Goal: Task Accomplishment & Management: Manage account settings

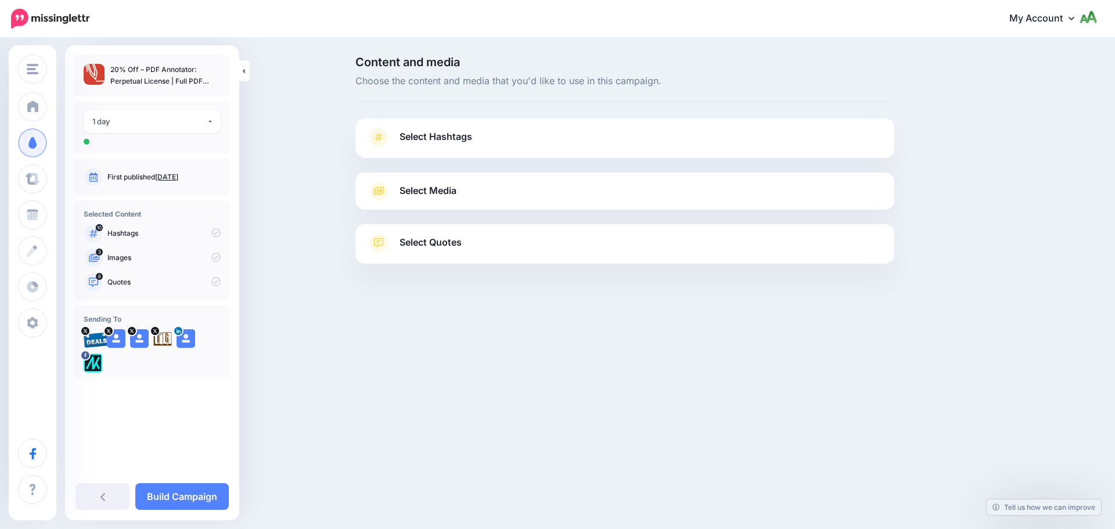
click at [130, 118] on div "1 day" at bounding box center [149, 121] width 114 height 13
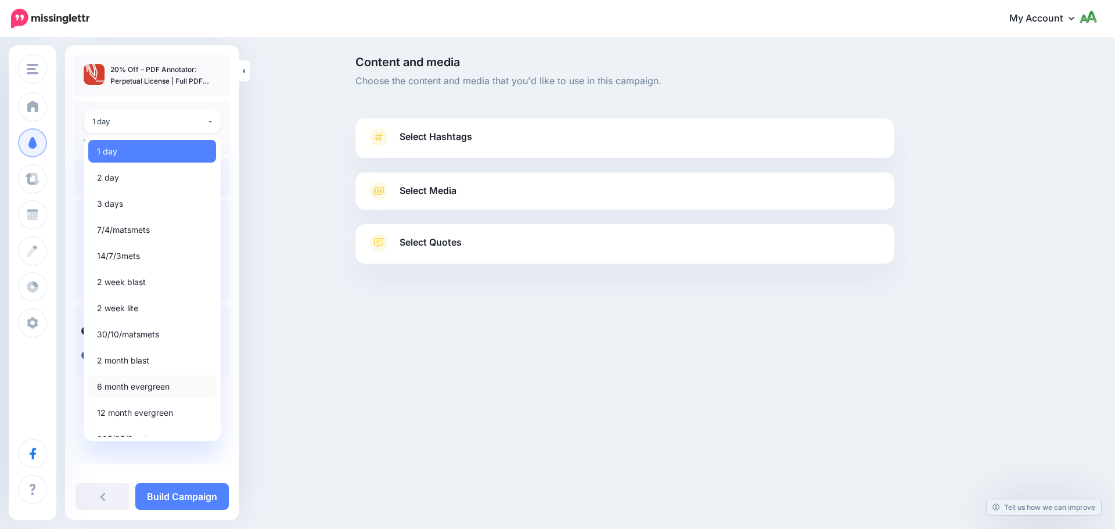
click at [136, 391] on span "6 month evergreen" at bounding box center [133, 387] width 73 height 14
select select "*****"
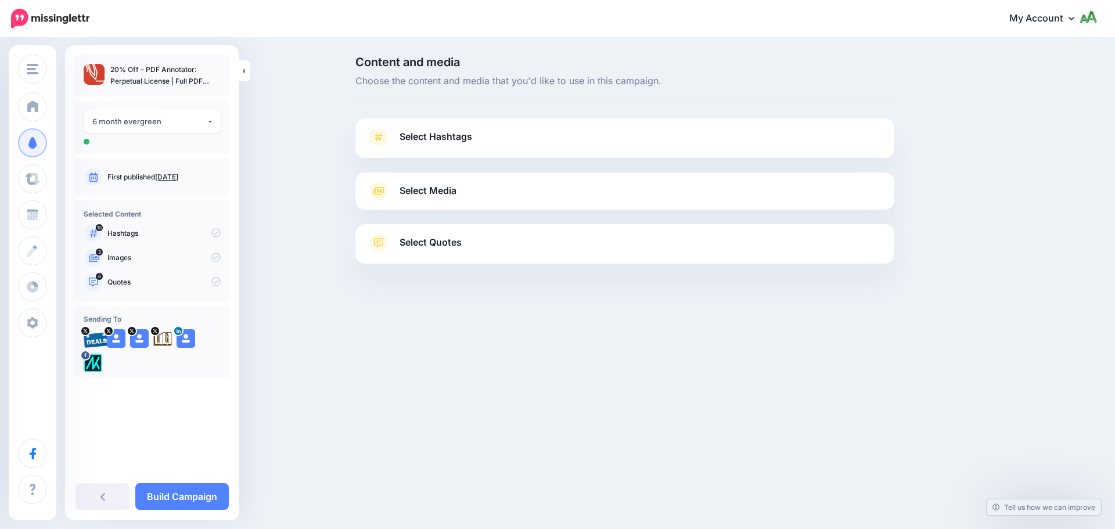
click at [460, 137] on span "Select Hashtags" at bounding box center [436, 137] width 73 height 16
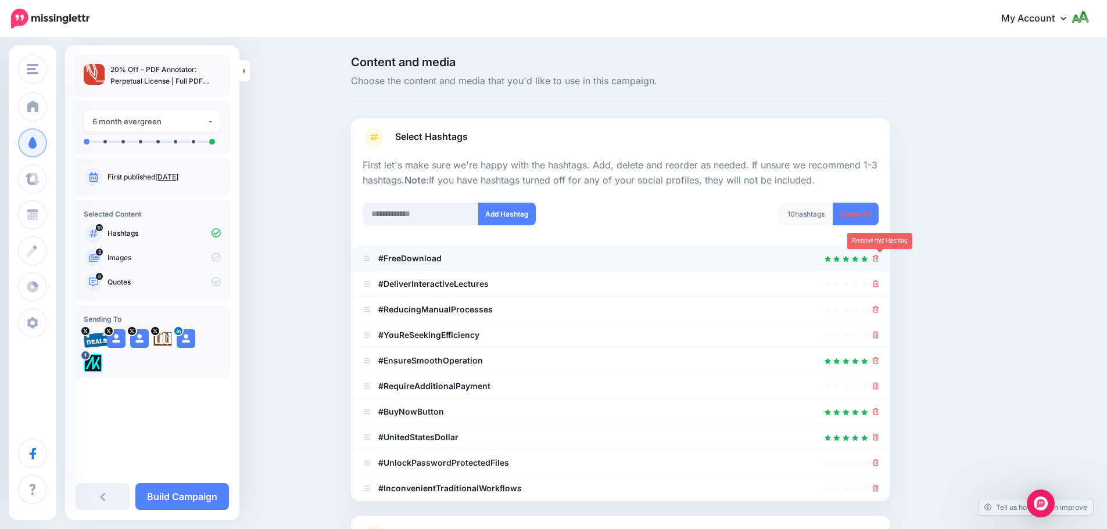
click at [878, 259] on icon at bounding box center [875, 258] width 6 height 7
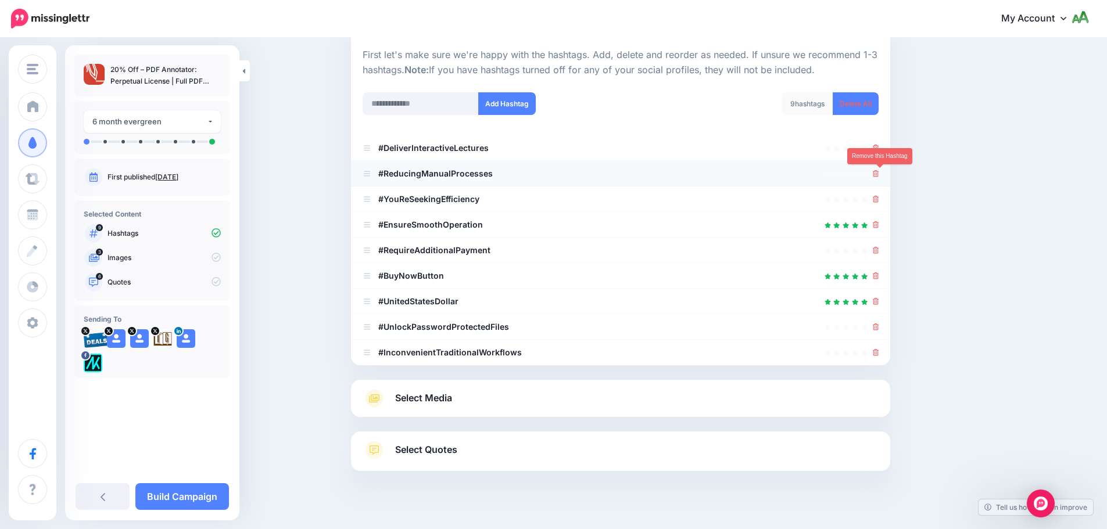
click at [879, 169] on link at bounding box center [875, 173] width 6 height 10
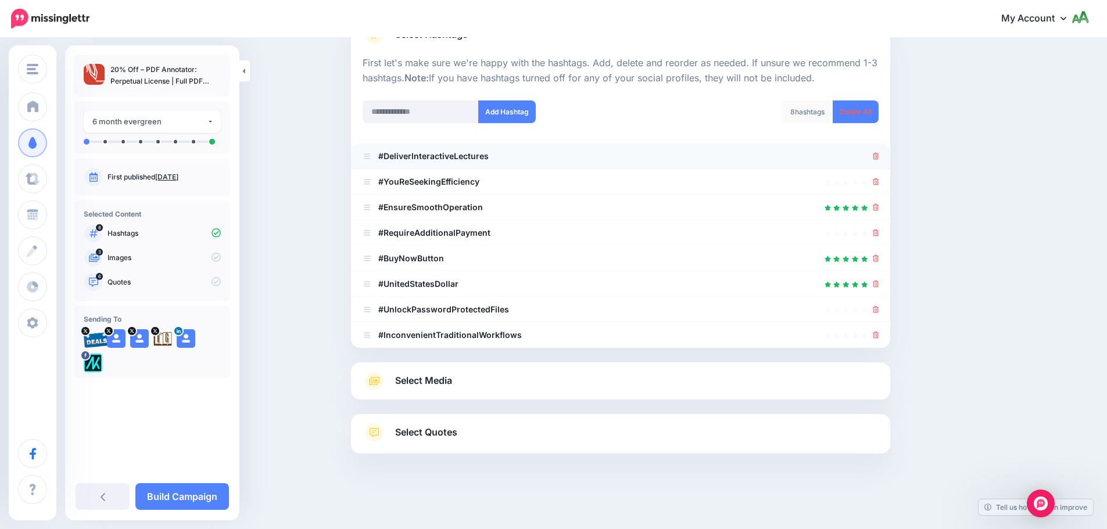
click at [878, 159] on icon at bounding box center [875, 156] width 6 height 7
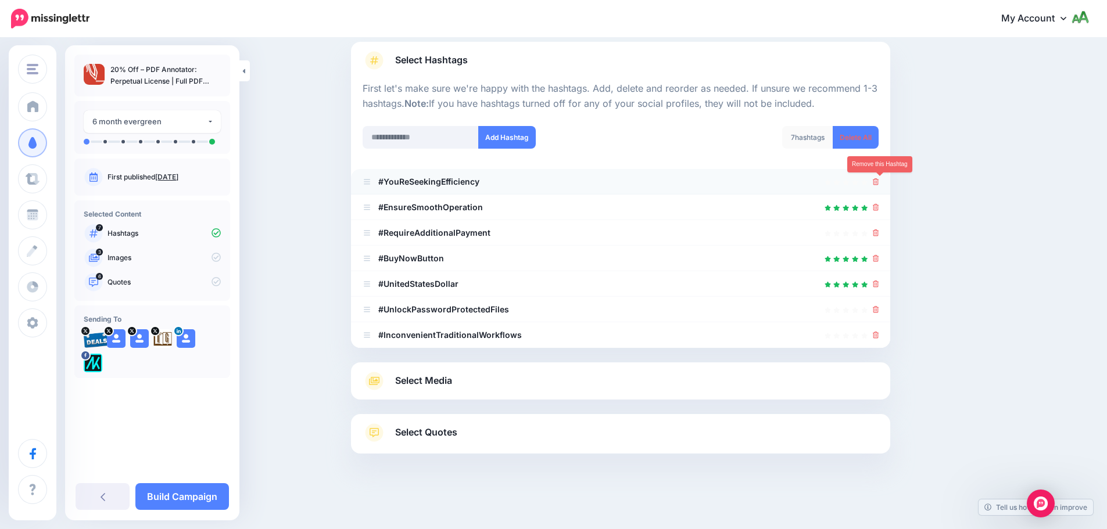
click at [879, 179] on icon at bounding box center [875, 181] width 6 height 7
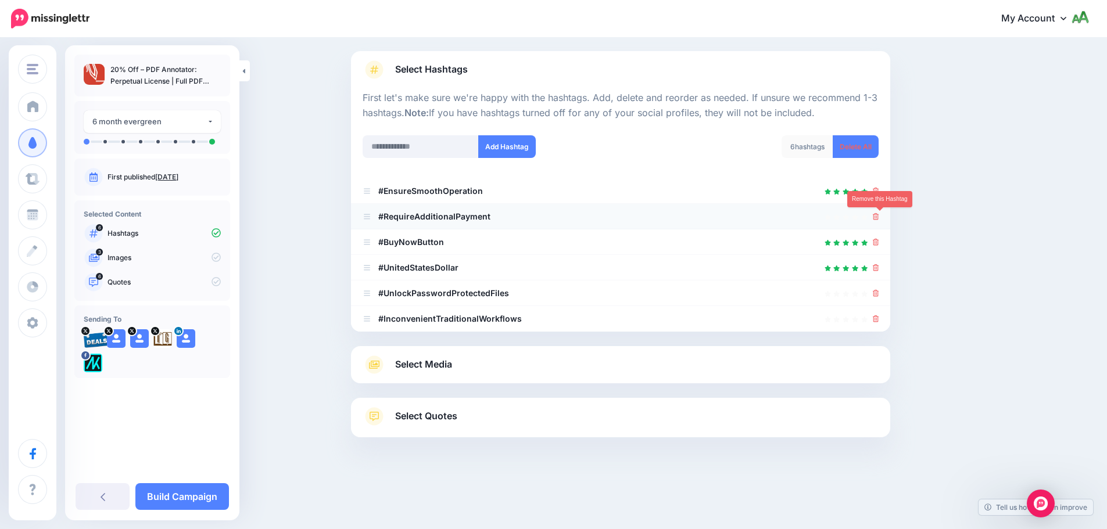
click at [879, 217] on icon at bounding box center [875, 216] width 6 height 7
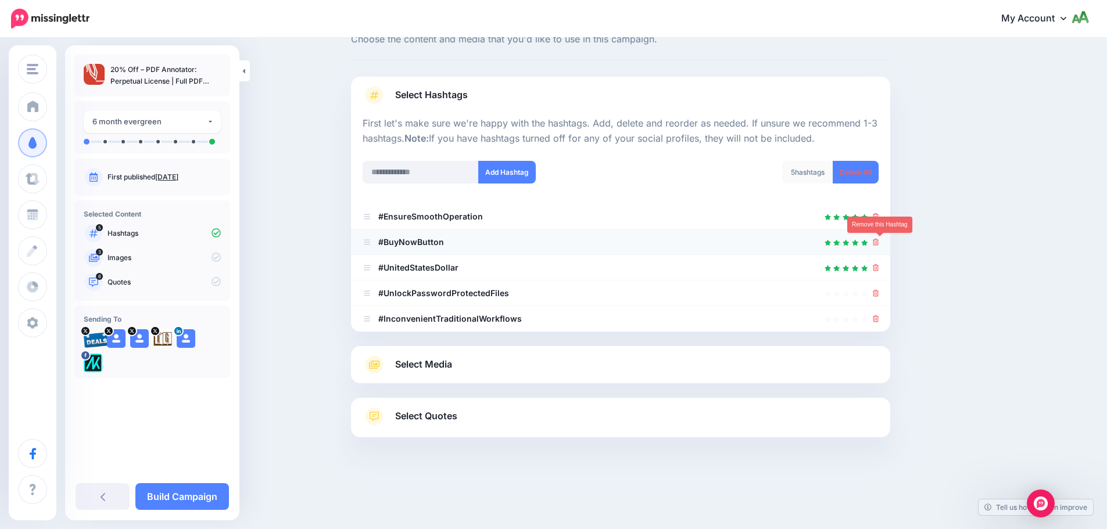
click at [878, 242] on icon at bounding box center [875, 242] width 6 height 7
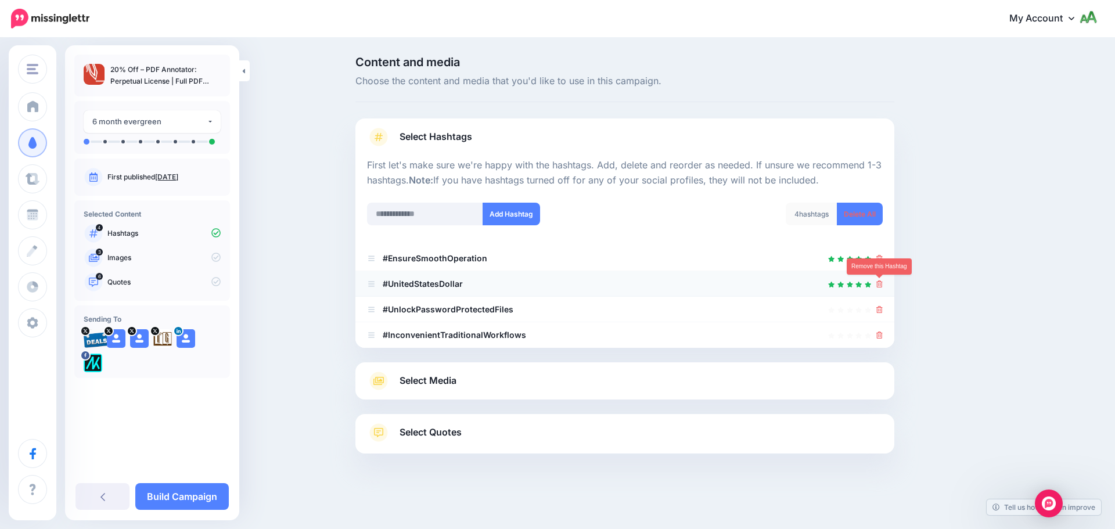
click at [877, 288] on link at bounding box center [880, 284] width 6 height 10
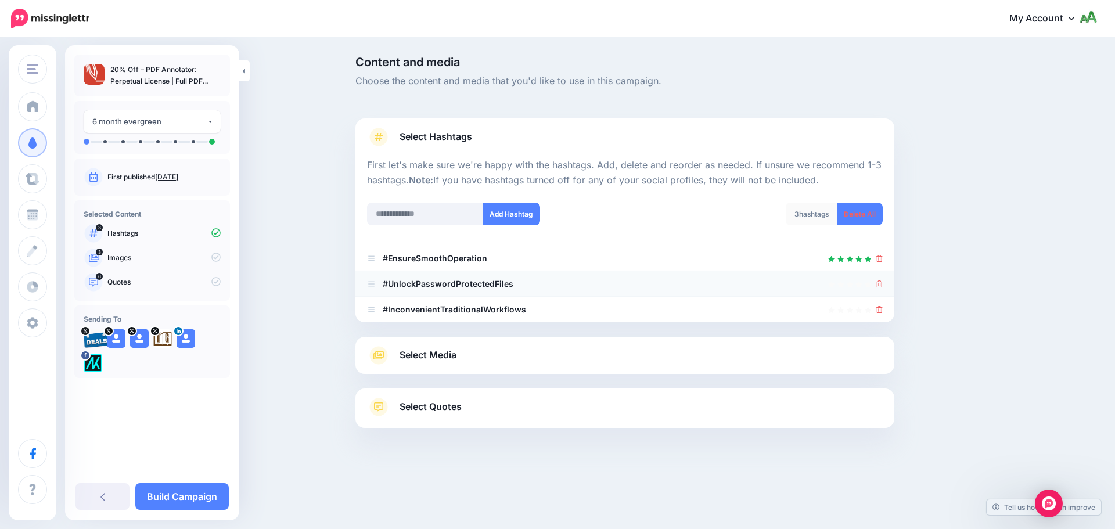
click at [885, 287] on li "#UnlockPasswordProtectedFiles" at bounding box center [624, 284] width 539 height 26
click at [884, 285] on li "#UnlockPasswordProtectedFiles" at bounding box center [624, 284] width 539 height 26
click at [879, 284] on icon at bounding box center [880, 284] width 6 height 7
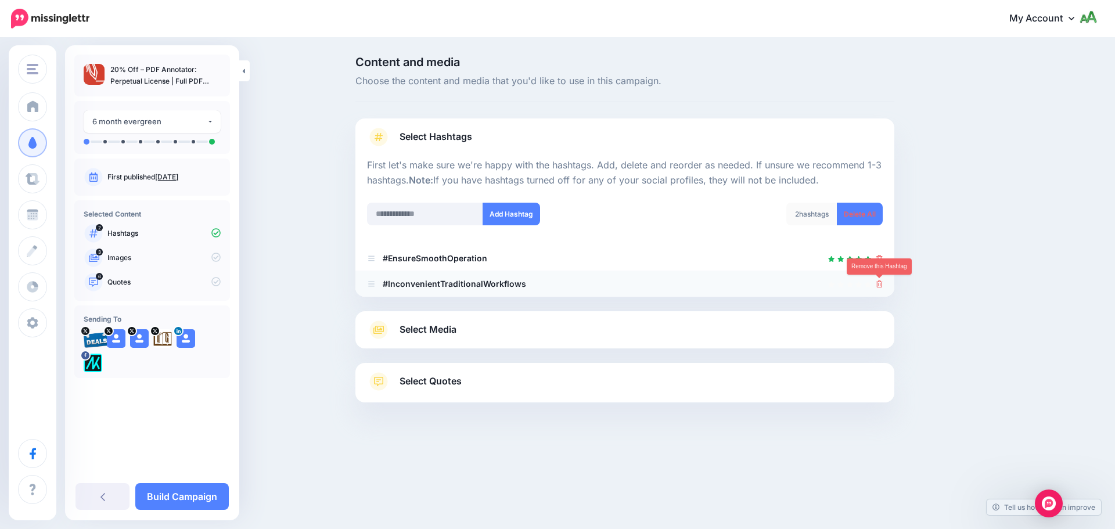
click at [882, 285] on icon at bounding box center [880, 284] width 6 height 7
click at [446, 209] on input "text" at bounding box center [425, 214] width 116 height 23
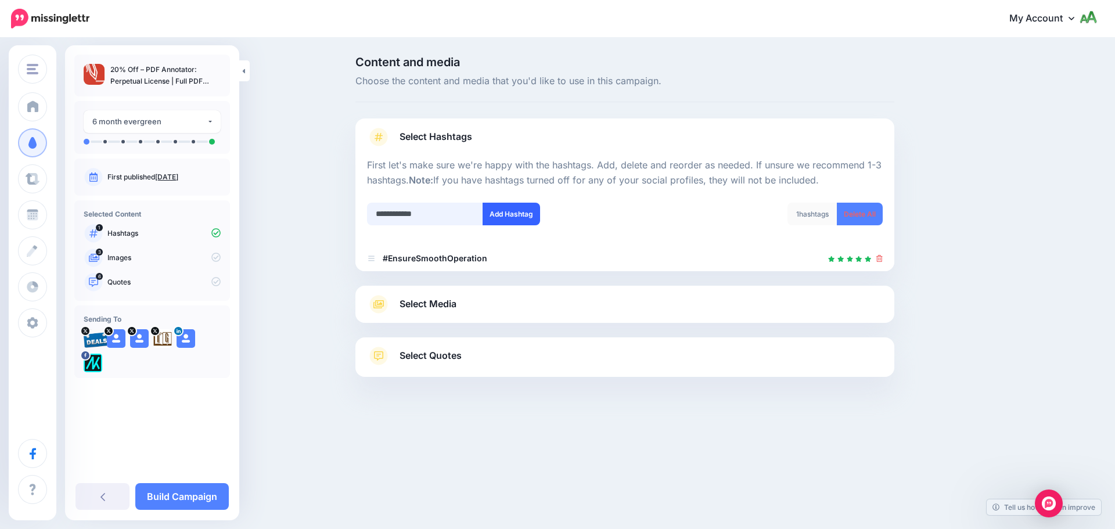
type input "**********"
click at [506, 213] on button "Add Hashtag" at bounding box center [512, 214] width 58 height 23
click at [445, 215] on input "**********" at bounding box center [425, 214] width 116 height 23
paste input "**********"
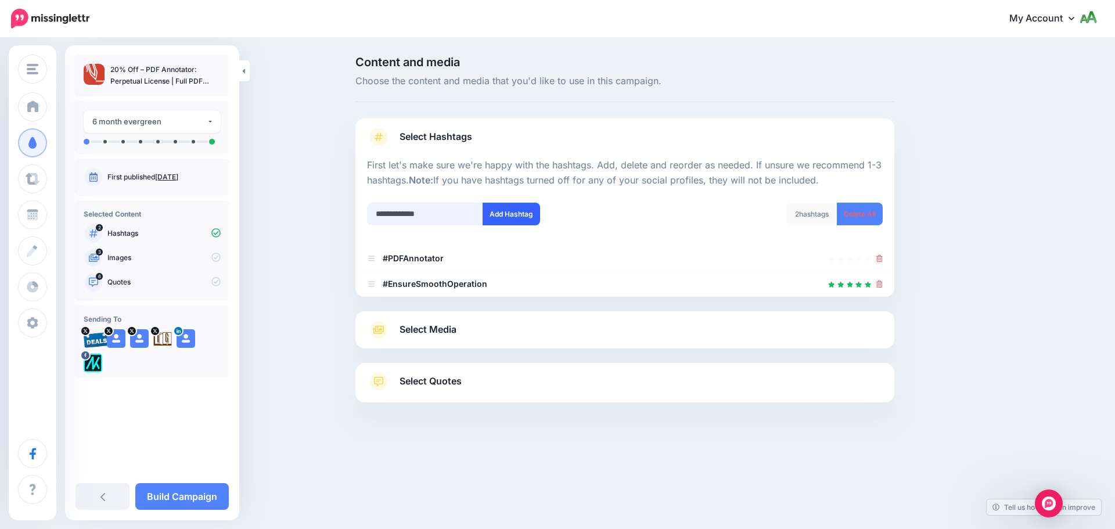
type input "**********"
click at [507, 217] on button "Add Hashtag" at bounding box center [512, 214] width 58 height 23
click at [457, 212] on input "text" at bounding box center [425, 214] width 116 height 23
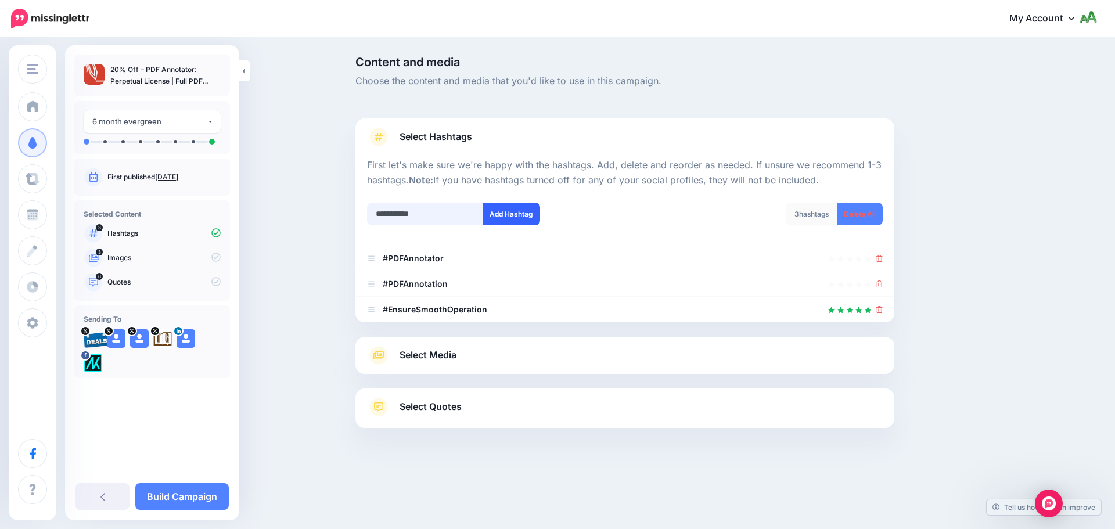
type input "**********"
click at [513, 220] on button "Add Hashtag" at bounding box center [512, 214] width 58 height 23
click at [446, 211] on input "text" at bounding box center [425, 214] width 116 height 23
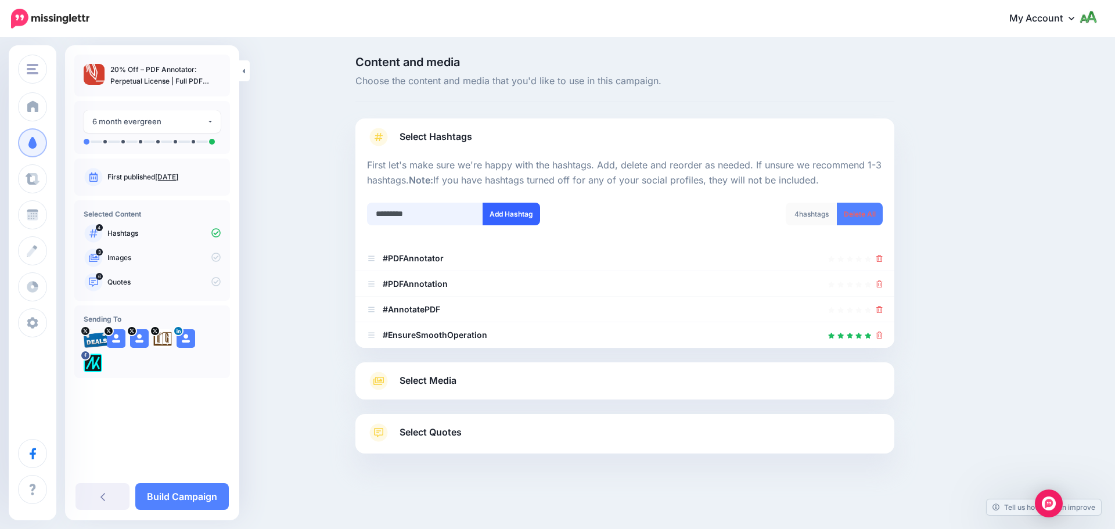
type input "*********"
click at [496, 217] on button "Add Hashtag" at bounding box center [512, 214] width 58 height 23
click at [452, 214] on input "text" at bounding box center [425, 214] width 116 height 23
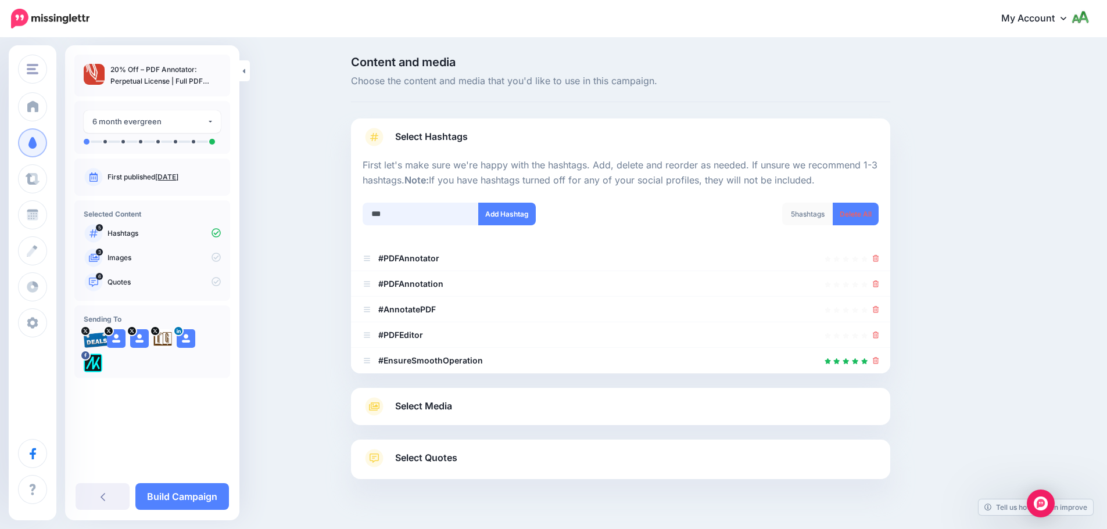
scroll to position [26, 0]
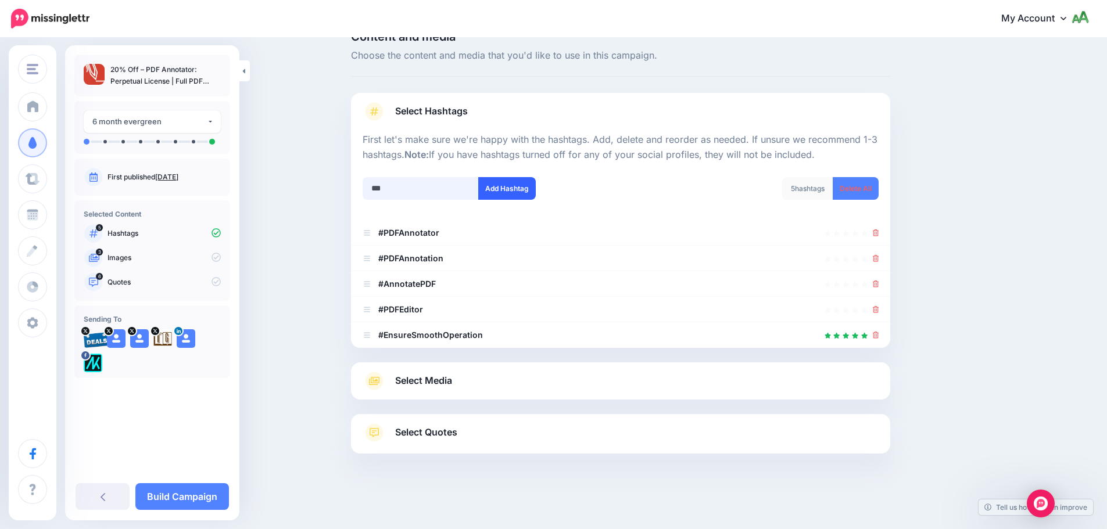
type input "***"
click at [525, 189] on button "Add Hashtag" at bounding box center [507, 188] width 58 height 23
click at [562, 380] on link "Select Media" at bounding box center [620, 381] width 516 height 19
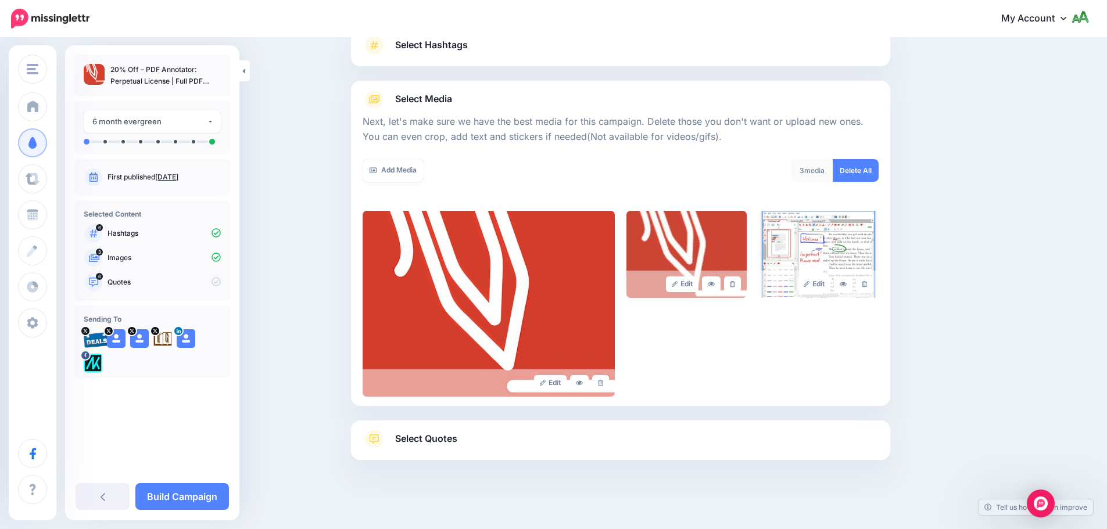
scroll to position [98, 0]
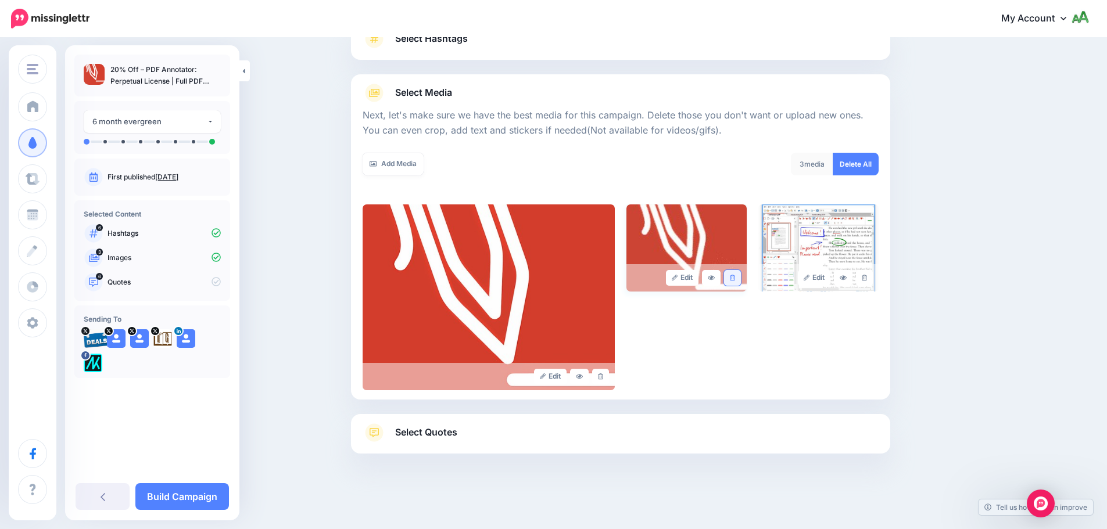
click at [735, 279] on icon at bounding box center [732, 278] width 5 height 6
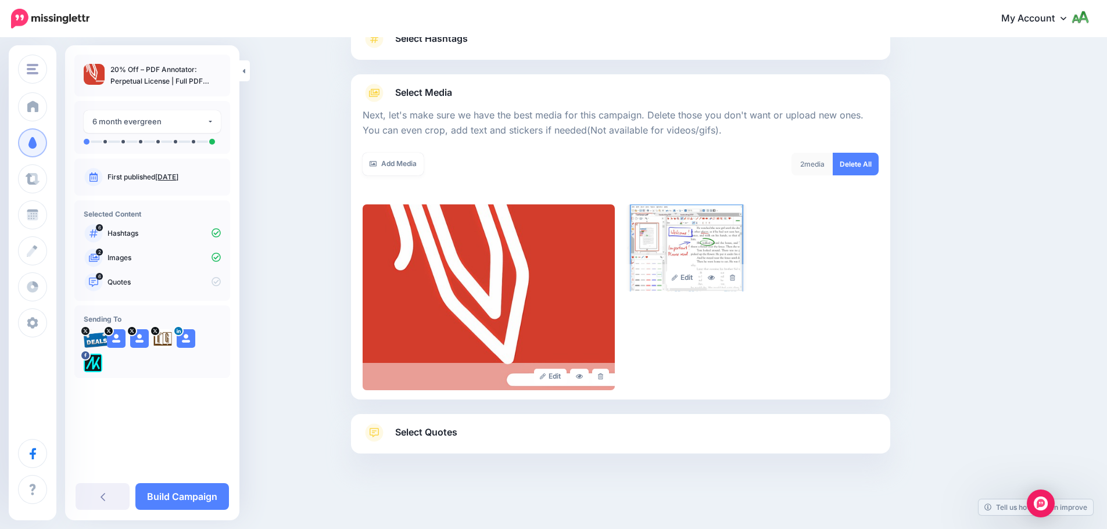
click at [487, 429] on link "Select Quotes" at bounding box center [620, 438] width 516 height 30
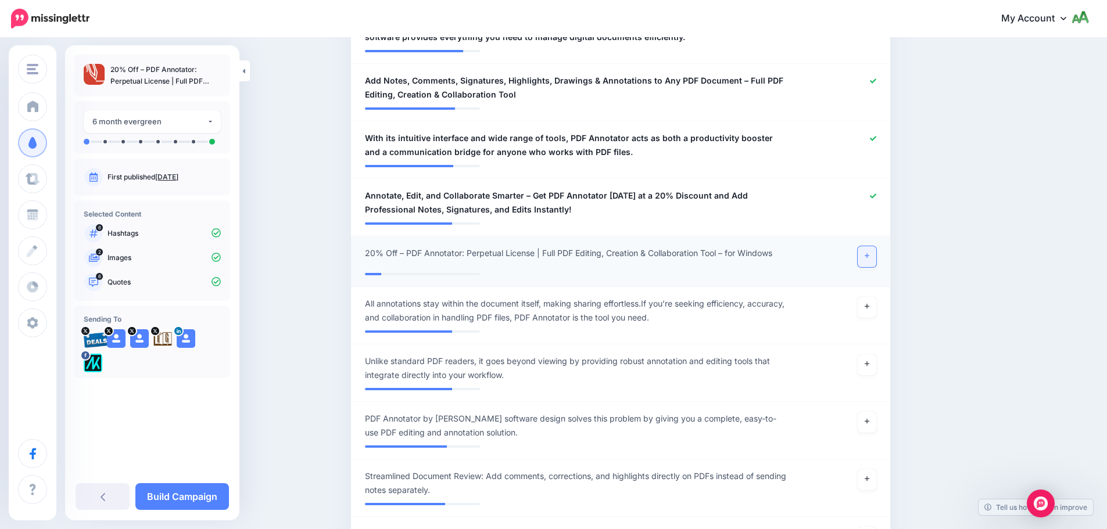
scroll to position [505, 0]
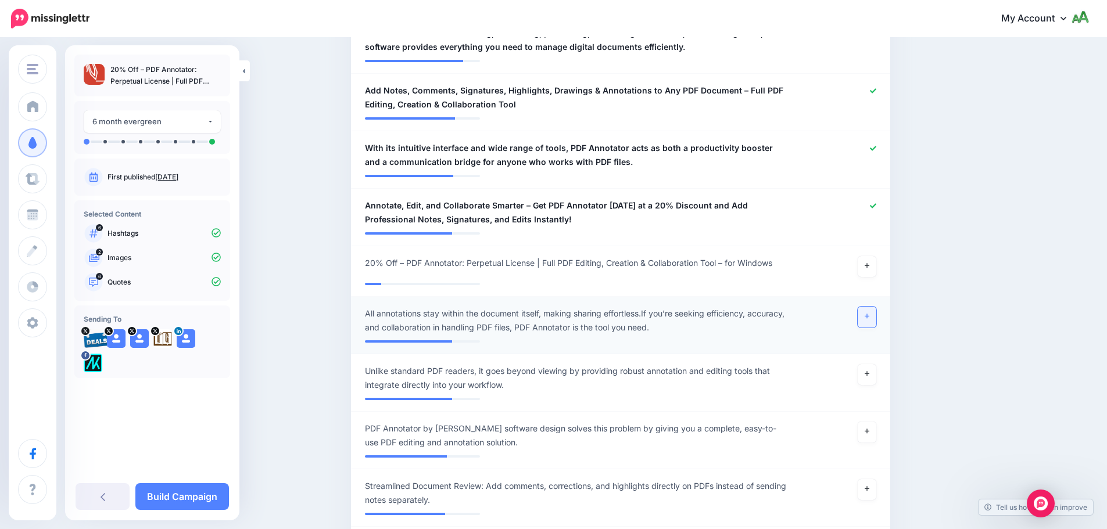
click at [868, 317] on link at bounding box center [866, 317] width 19 height 21
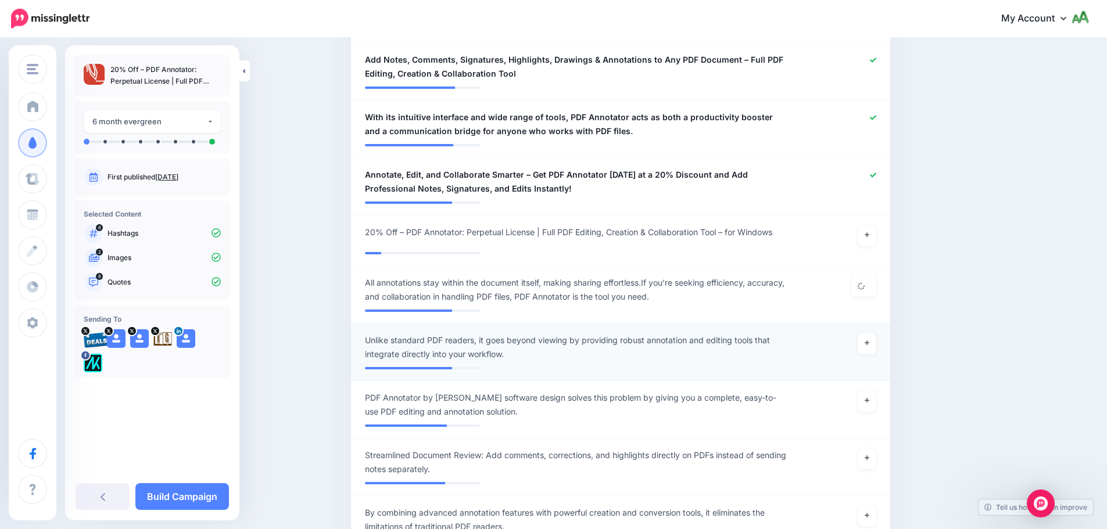
scroll to position [621, 0]
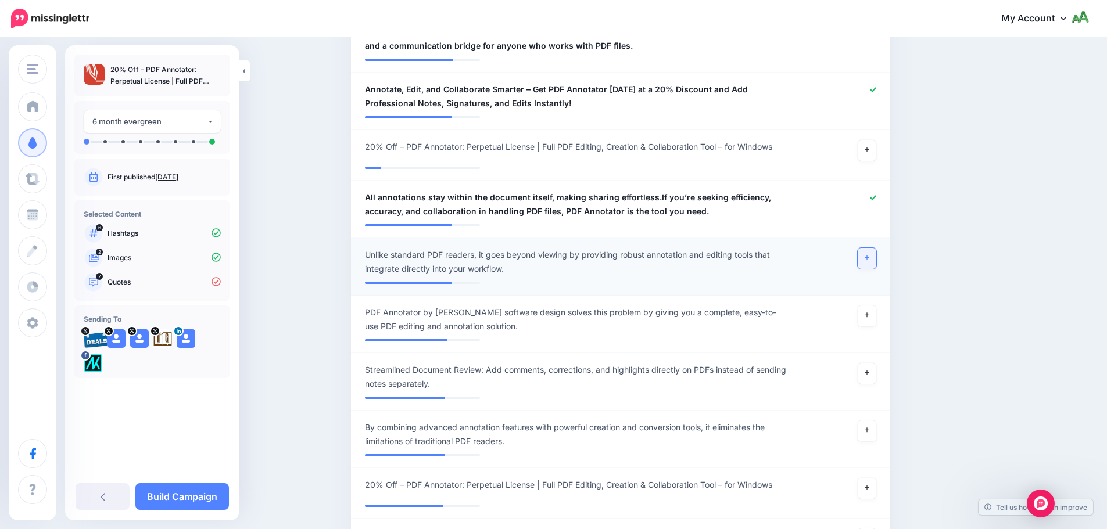
click at [869, 257] on icon at bounding box center [866, 258] width 5 height 5
click at [868, 317] on icon at bounding box center [866, 315] width 5 height 6
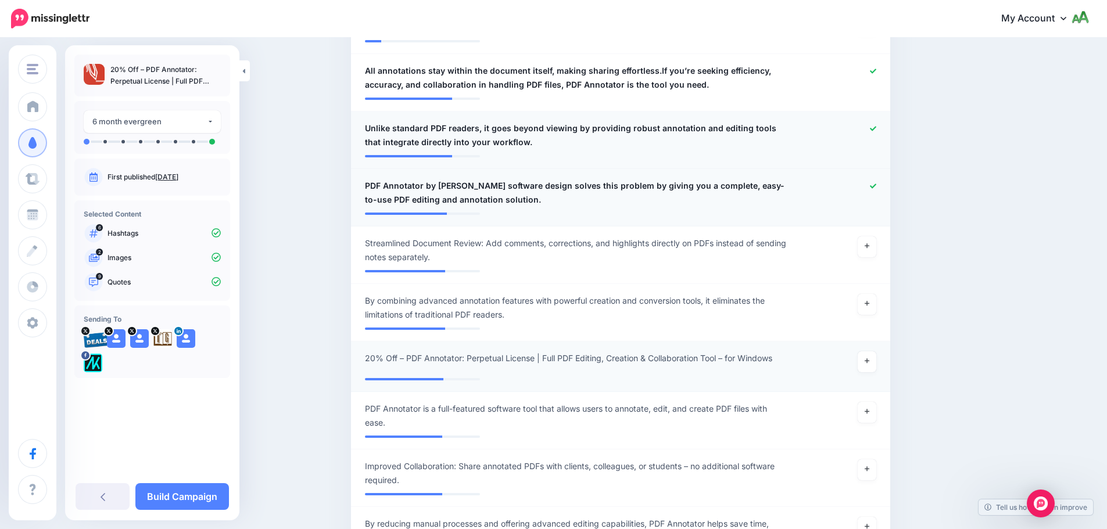
scroll to position [795, 0]
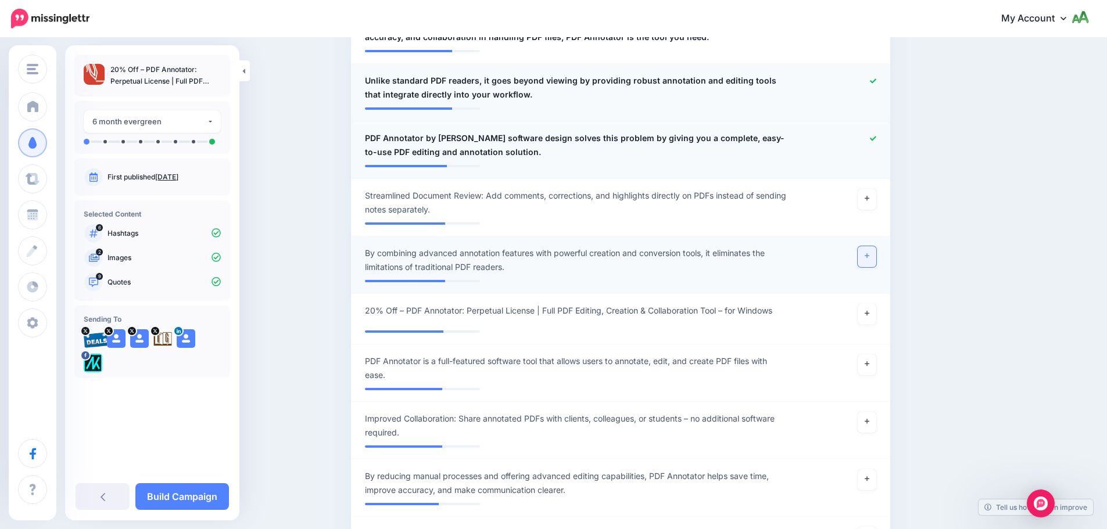
click at [869, 257] on icon at bounding box center [866, 256] width 5 height 6
click at [866, 360] on link at bounding box center [866, 364] width 19 height 21
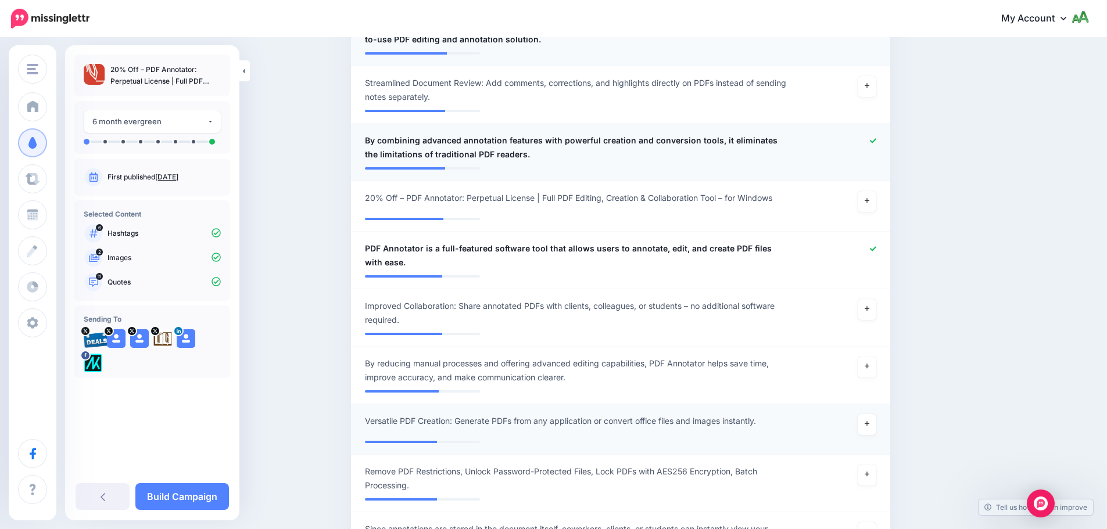
scroll to position [911, 0]
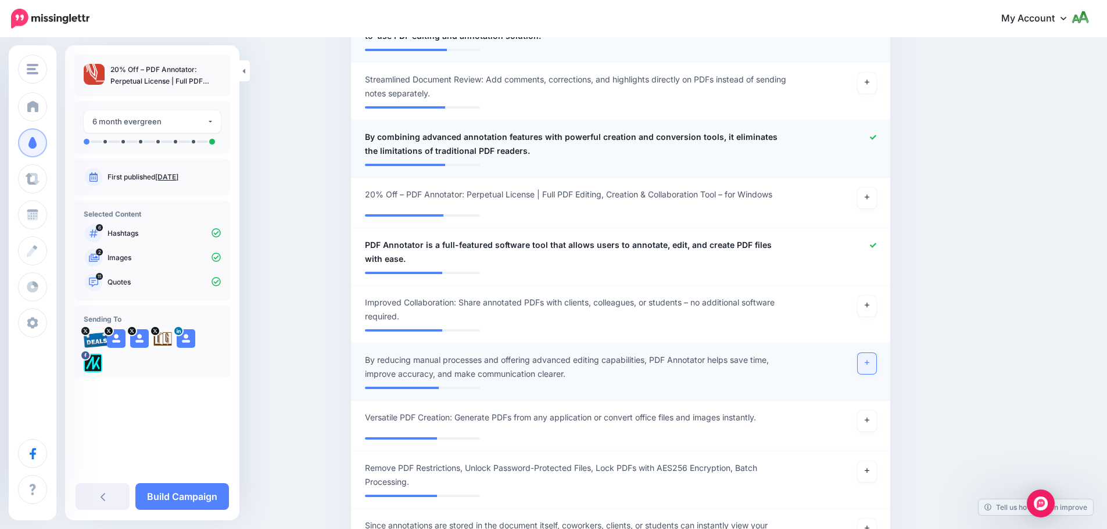
click at [869, 364] on icon at bounding box center [866, 363] width 5 height 6
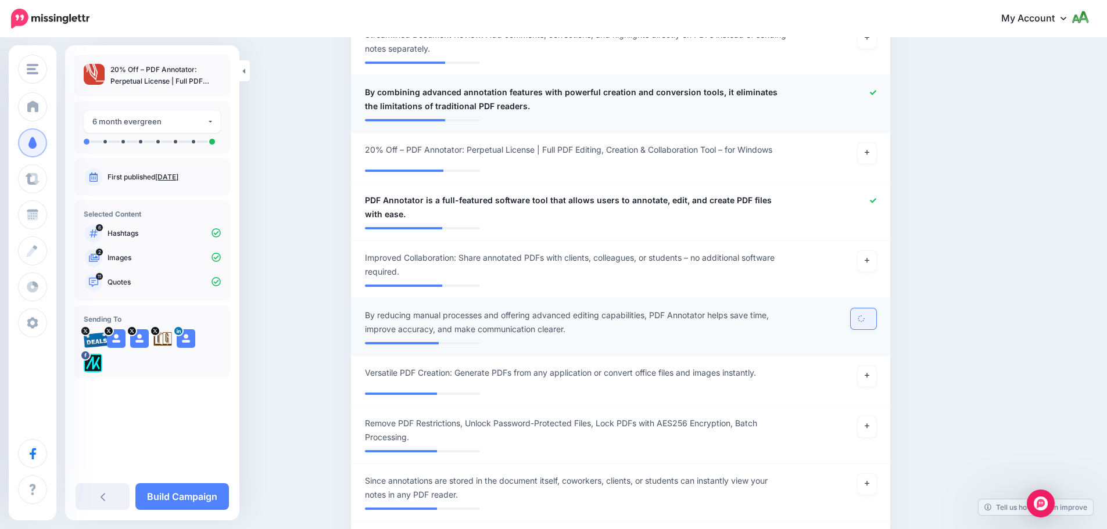
scroll to position [1086, 0]
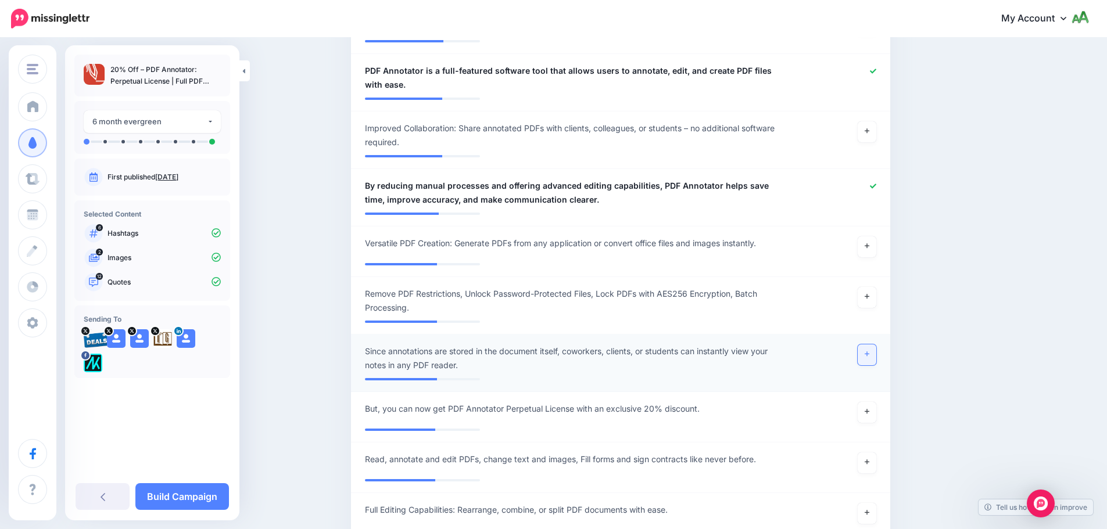
click at [869, 354] on icon at bounding box center [866, 354] width 5 height 5
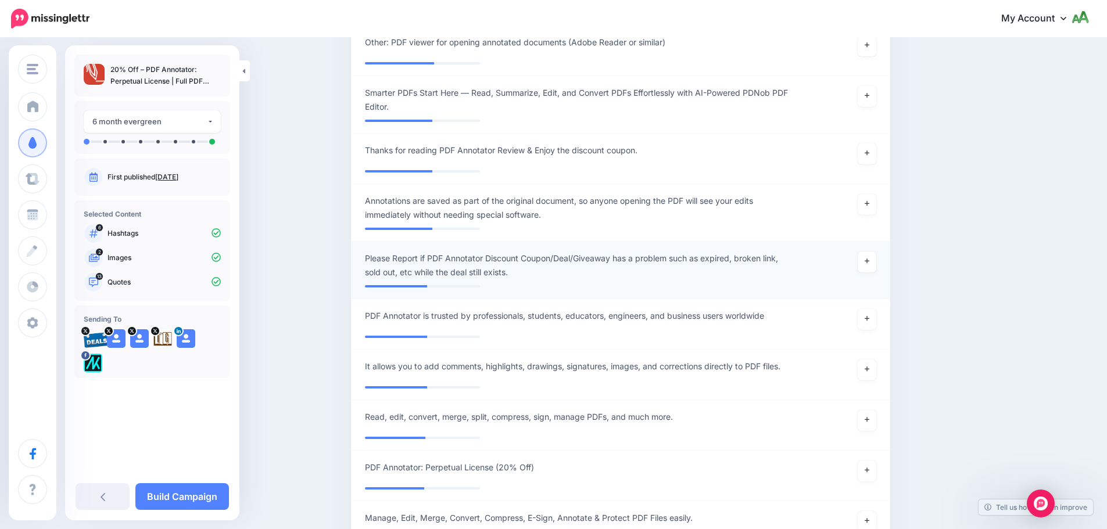
scroll to position [1608, 0]
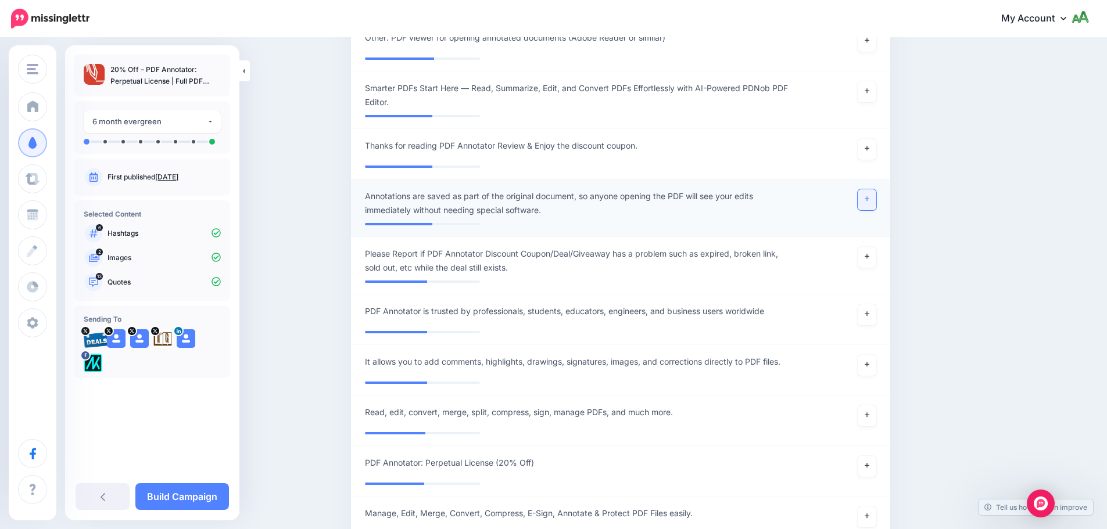
click at [870, 202] on link at bounding box center [866, 199] width 19 height 21
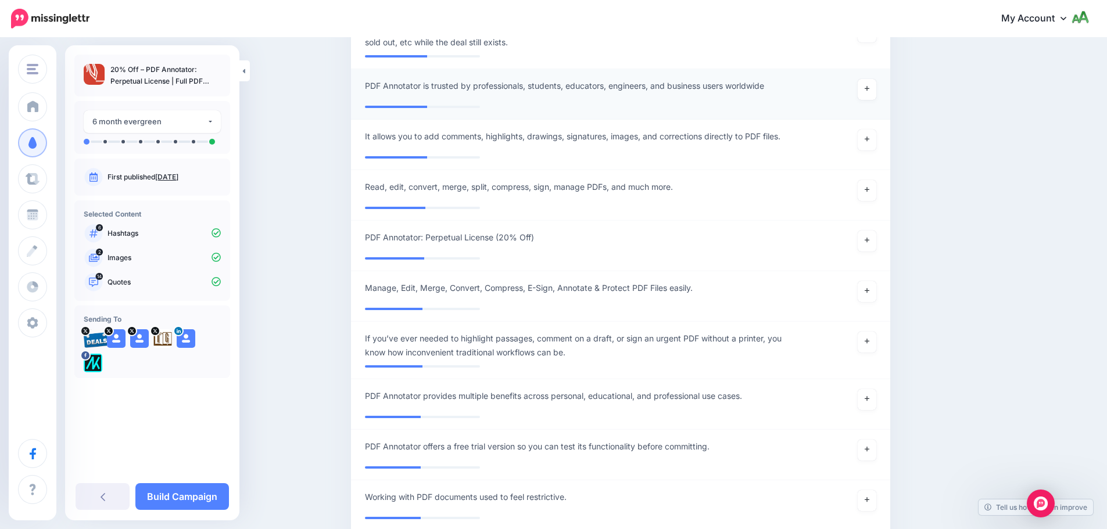
scroll to position [1841, 0]
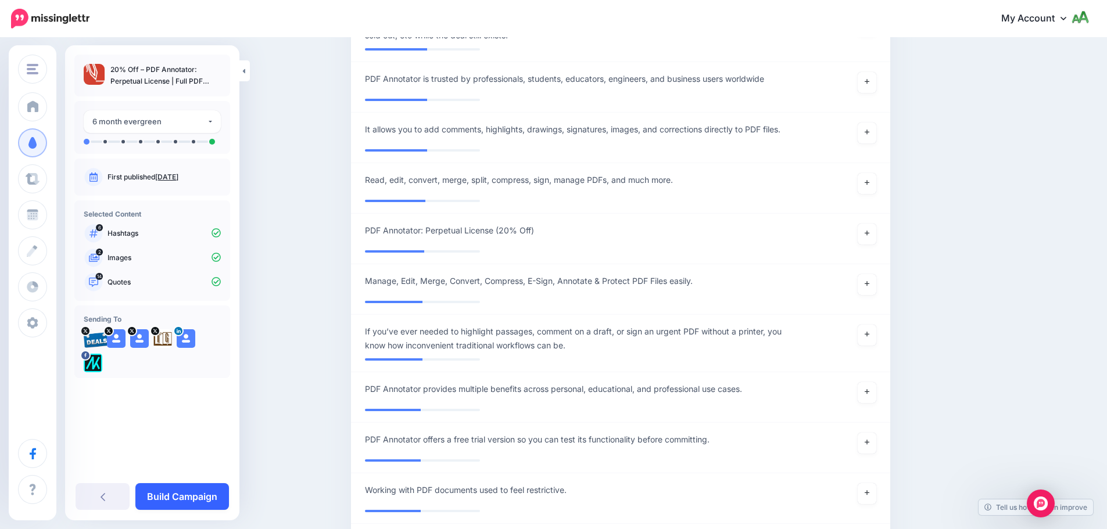
click at [203, 499] on link "Build Campaign" at bounding box center [182, 496] width 94 height 27
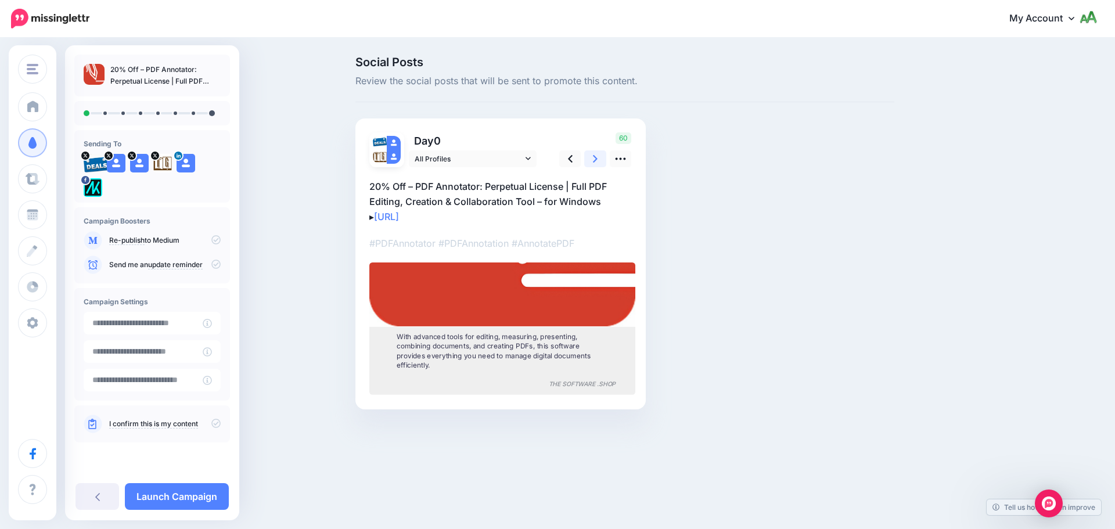
click at [598, 163] on icon at bounding box center [595, 159] width 5 height 12
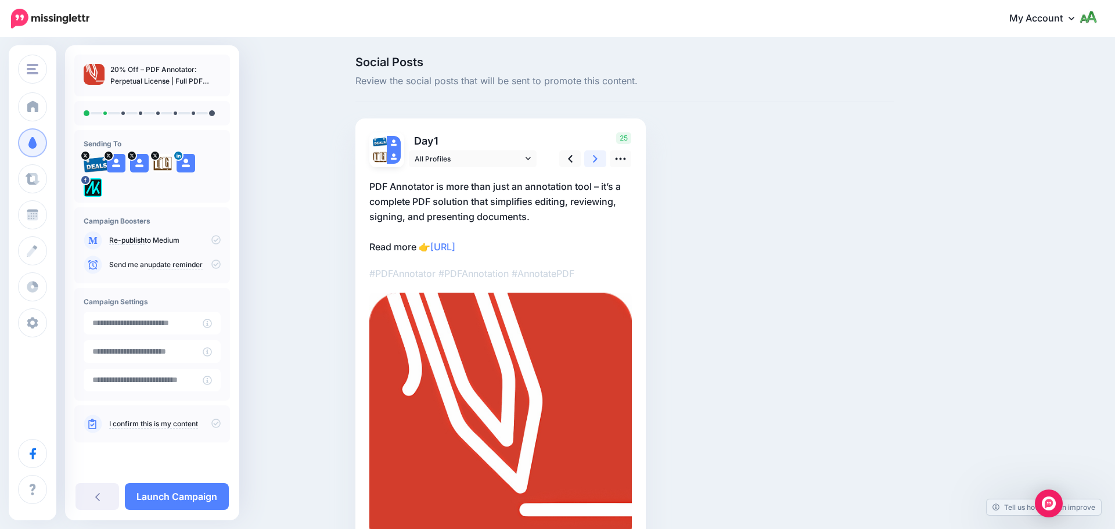
click at [598, 163] on icon at bounding box center [595, 159] width 5 height 12
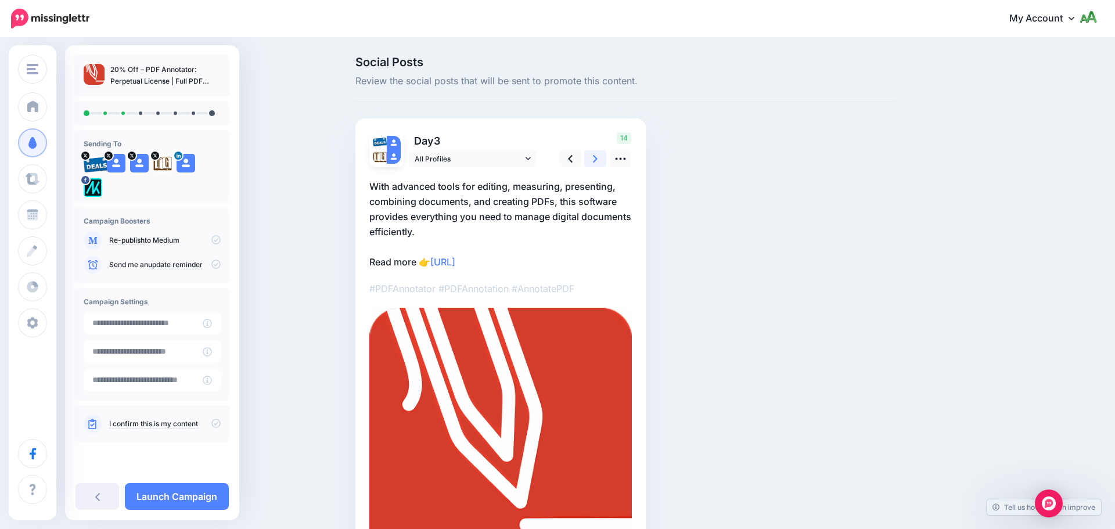
click at [598, 163] on icon at bounding box center [595, 159] width 5 height 12
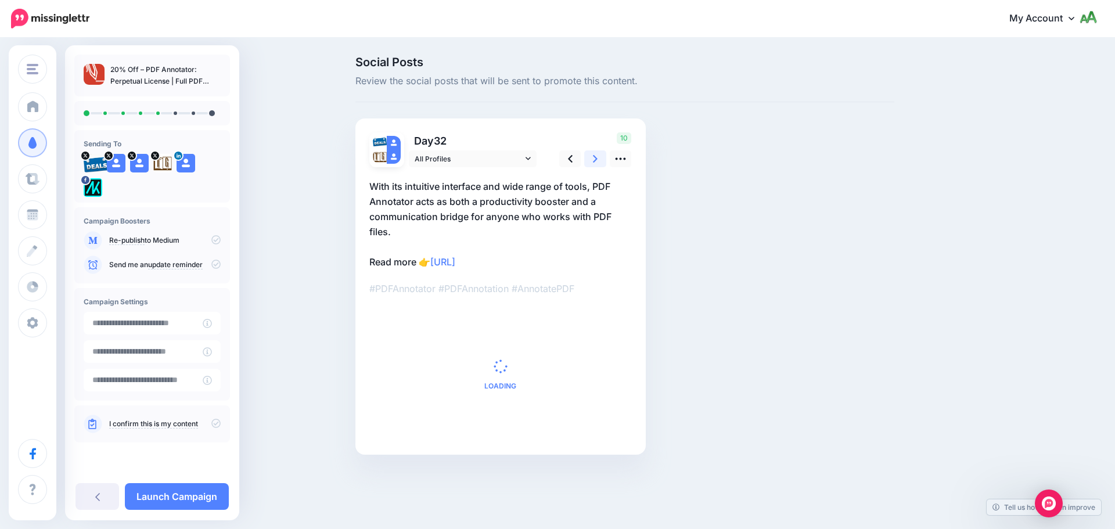
click at [598, 163] on icon at bounding box center [595, 159] width 5 height 12
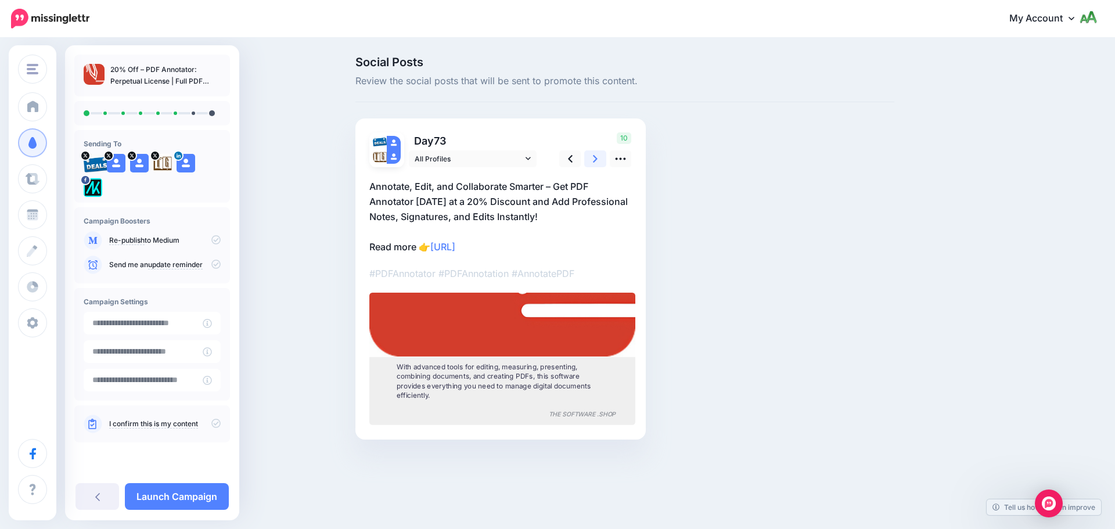
click at [598, 163] on icon at bounding box center [595, 159] width 5 height 12
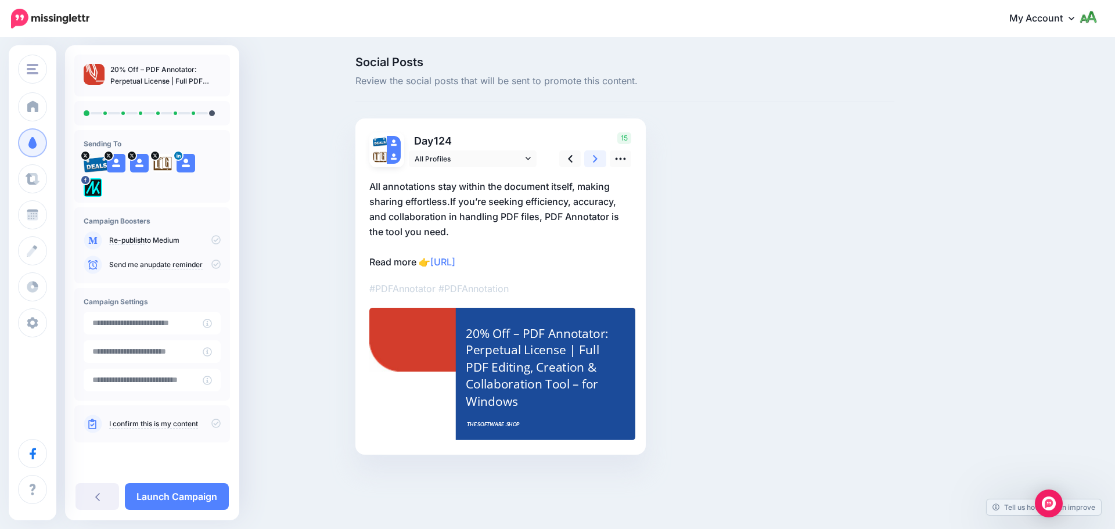
click at [598, 166] on link at bounding box center [595, 158] width 22 height 17
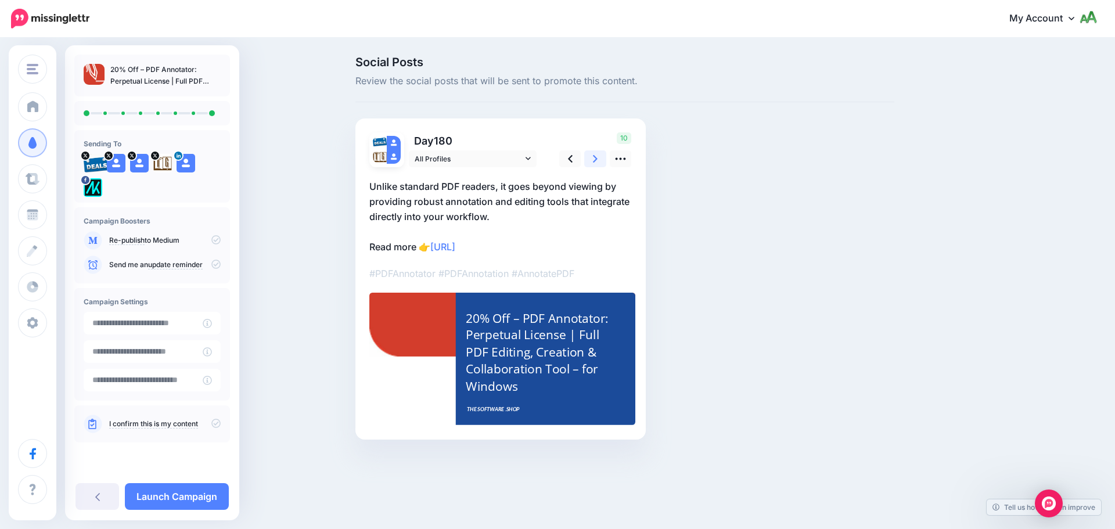
click at [598, 166] on link at bounding box center [595, 158] width 22 height 17
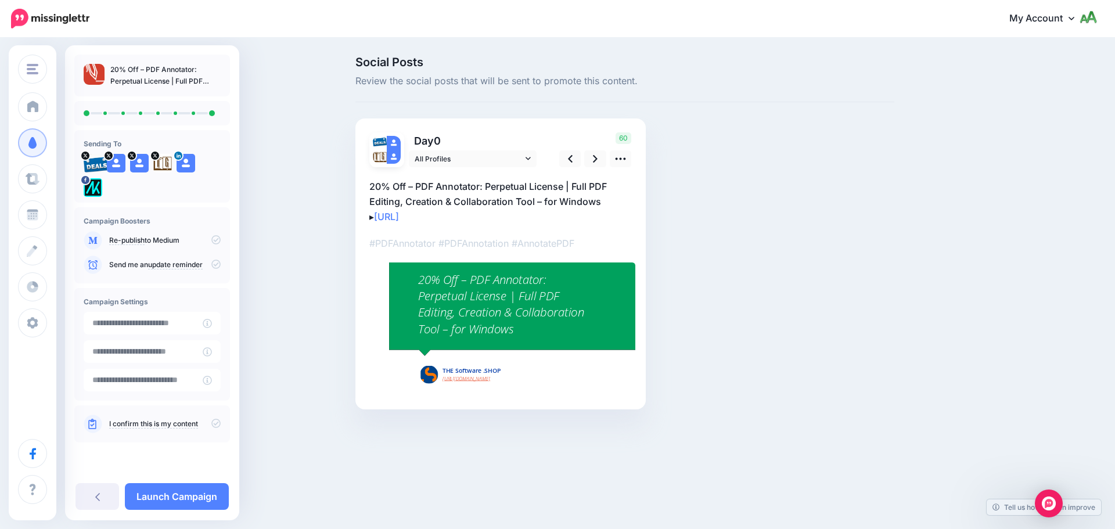
click at [213, 263] on icon at bounding box center [215, 264] width 9 height 9
click at [221, 423] on div "I confirm this is my content" at bounding box center [152, 423] width 156 height 37
click at [218, 423] on icon at bounding box center [215, 423] width 9 height 9
click at [203, 501] on link "Launch Campaign" at bounding box center [177, 496] width 104 height 27
